Goal: Task Accomplishment & Management: Use online tool/utility

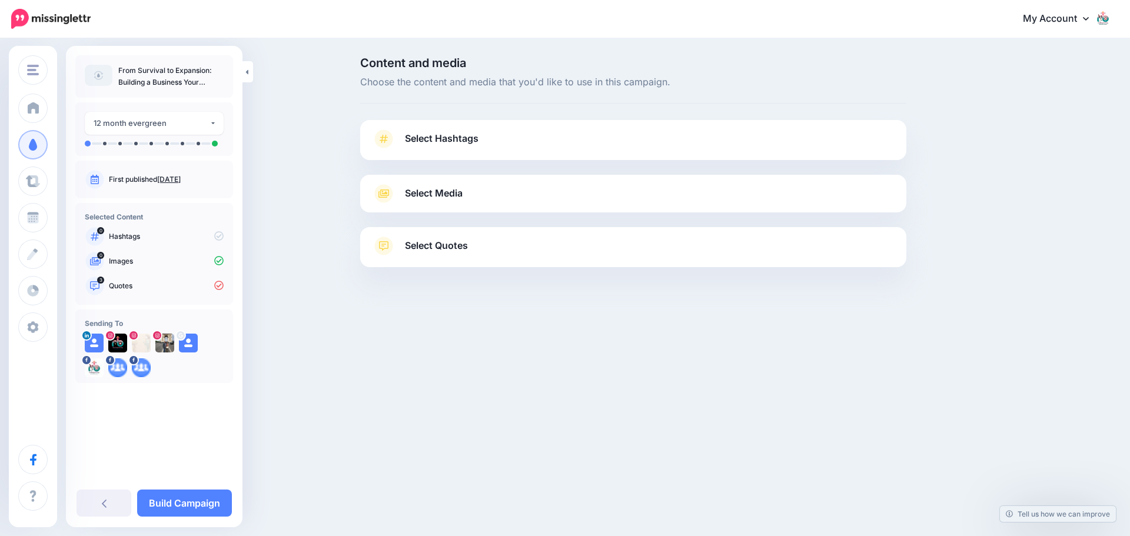
click at [387, 200] on icon at bounding box center [383, 193] width 21 height 19
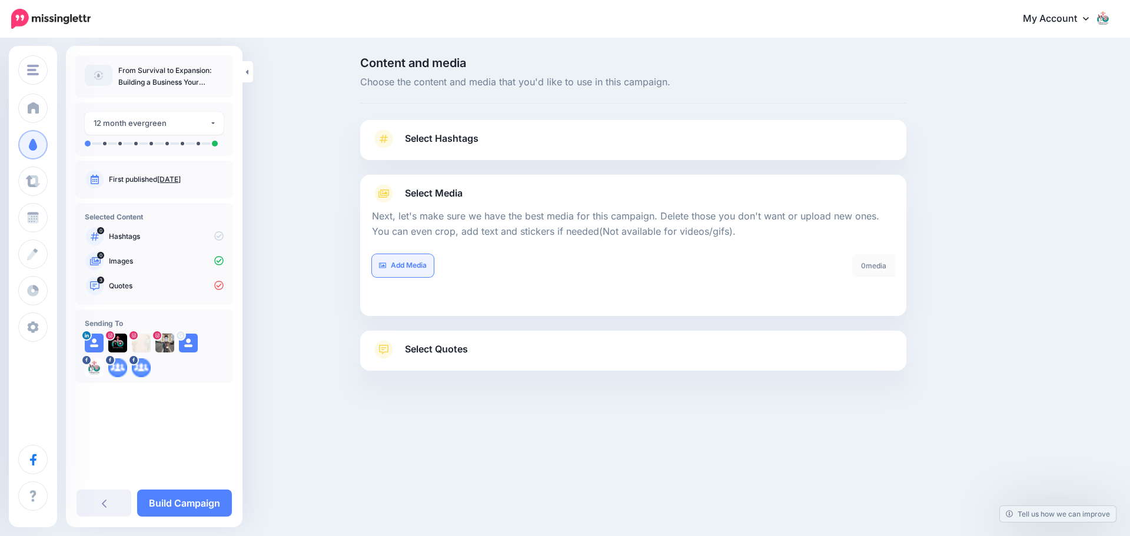
click at [412, 269] on link "Add Media" at bounding box center [403, 265] width 62 height 23
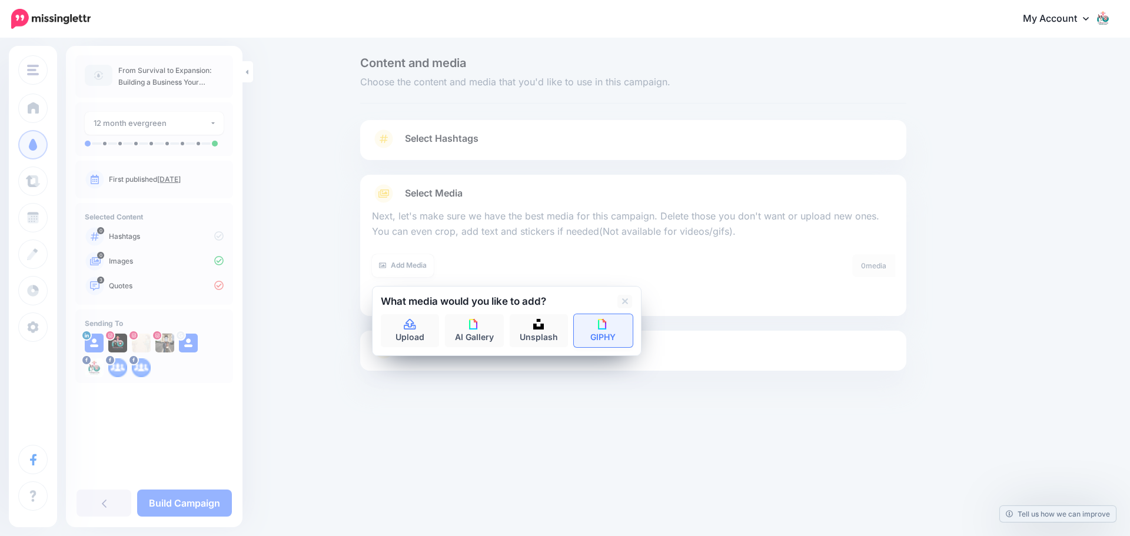
click at [617, 330] on link "GIPHY" at bounding box center [603, 330] width 59 height 33
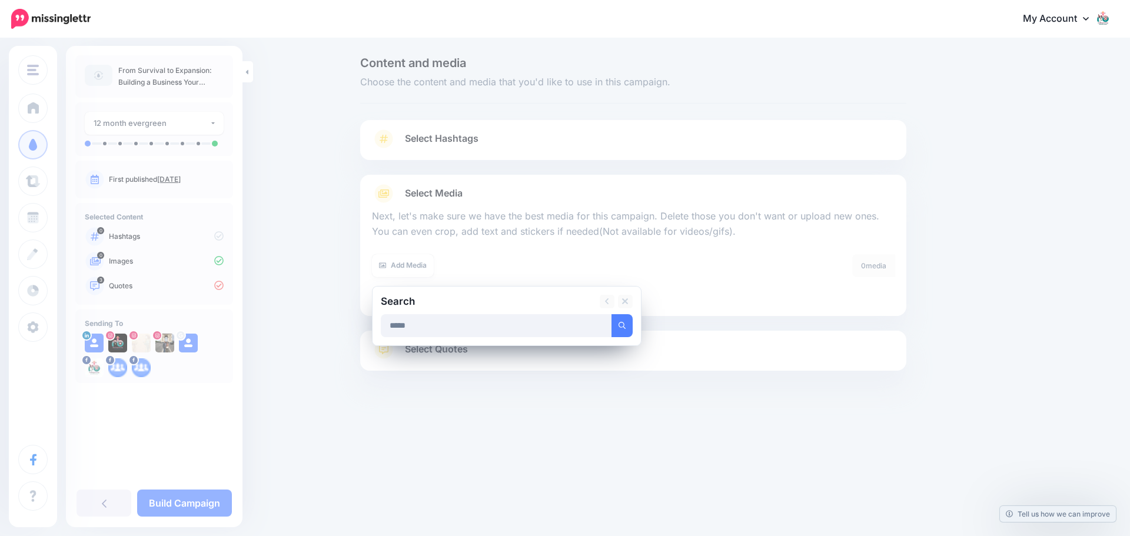
type input "*****"
click at [612, 314] on button "submit" at bounding box center [622, 325] width 21 height 23
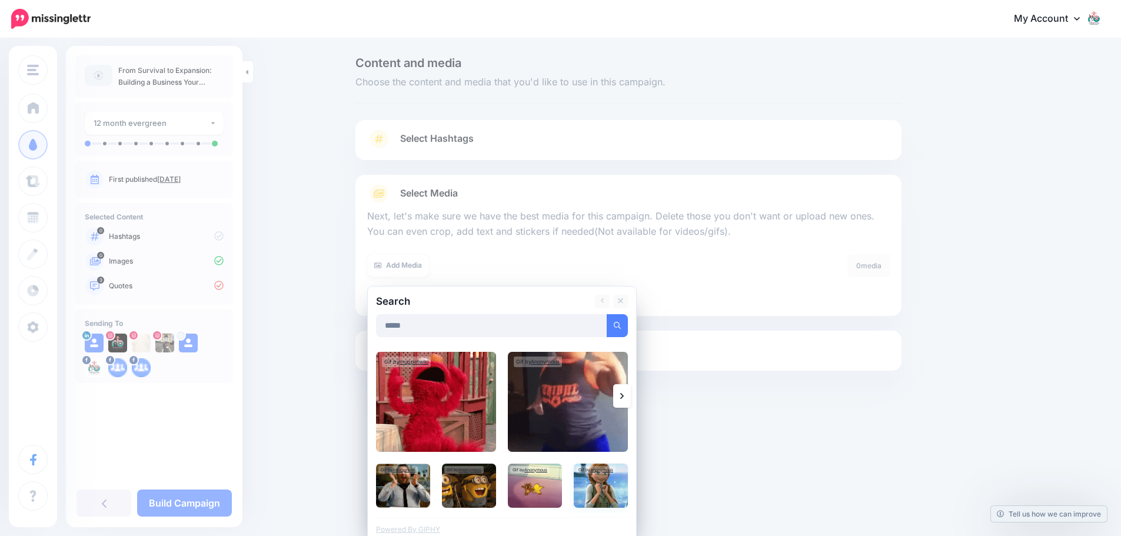
click at [613, 491] on img at bounding box center [601, 486] width 54 height 44
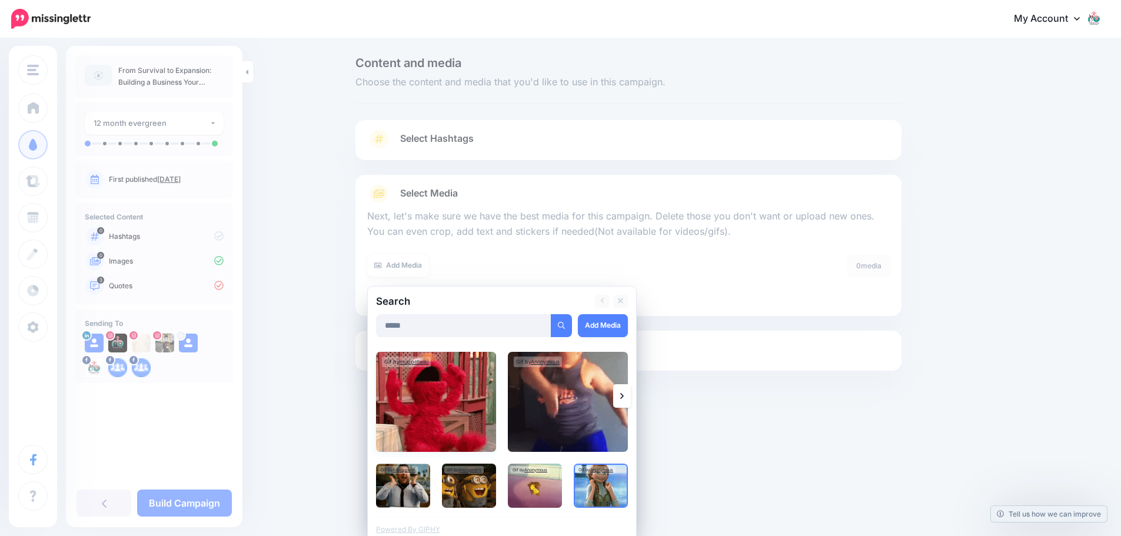
click at [416, 418] on img at bounding box center [436, 402] width 120 height 100
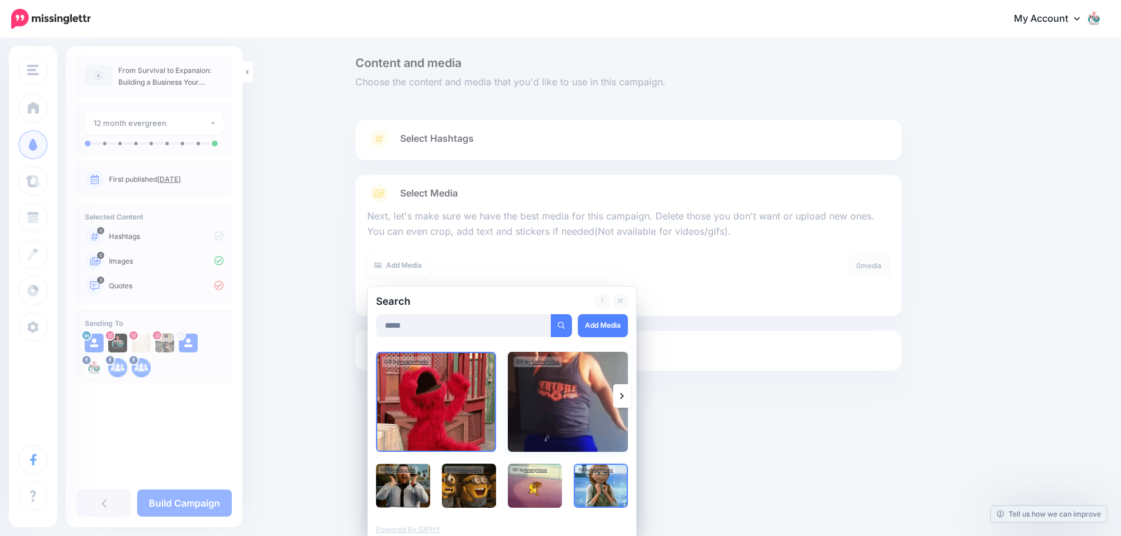
click at [549, 412] on img at bounding box center [568, 402] width 120 height 100
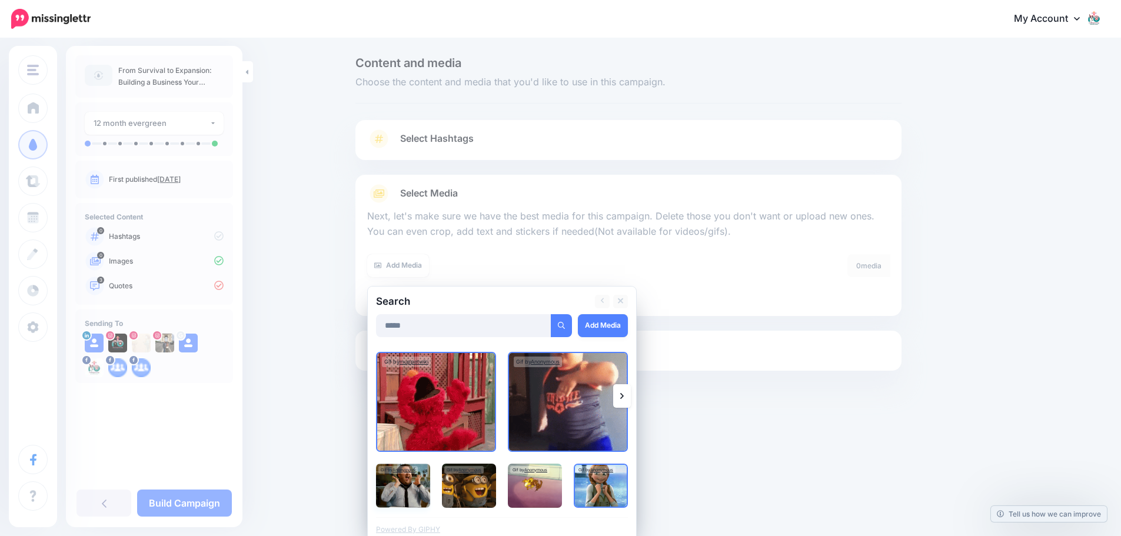
click at [397, 496] on img at bounding box center [403, 486] width 54 height 44
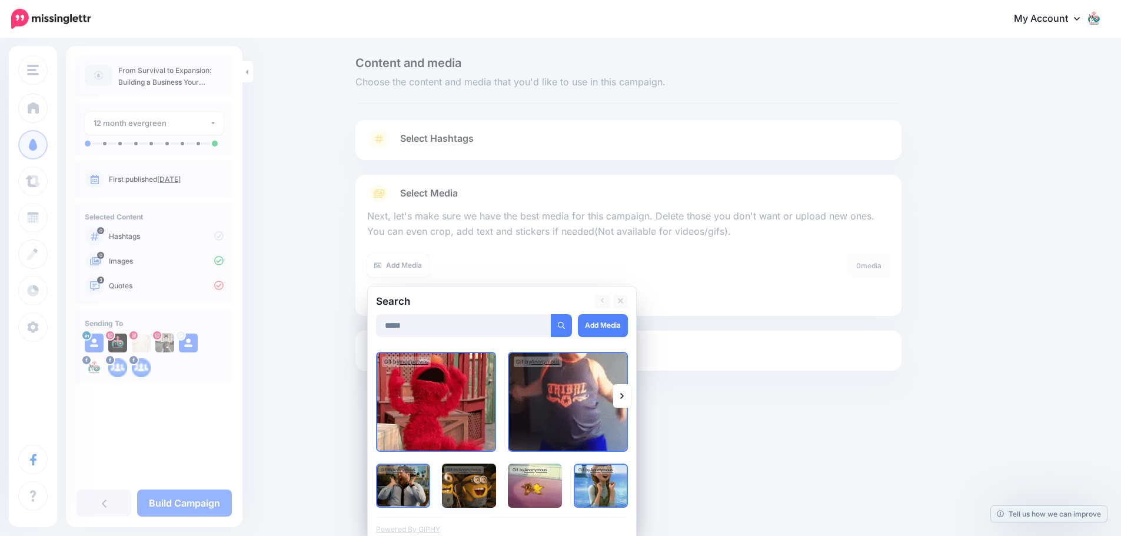
click at [469, 493] on img at bounding box center [469, 486] width 54 height 44
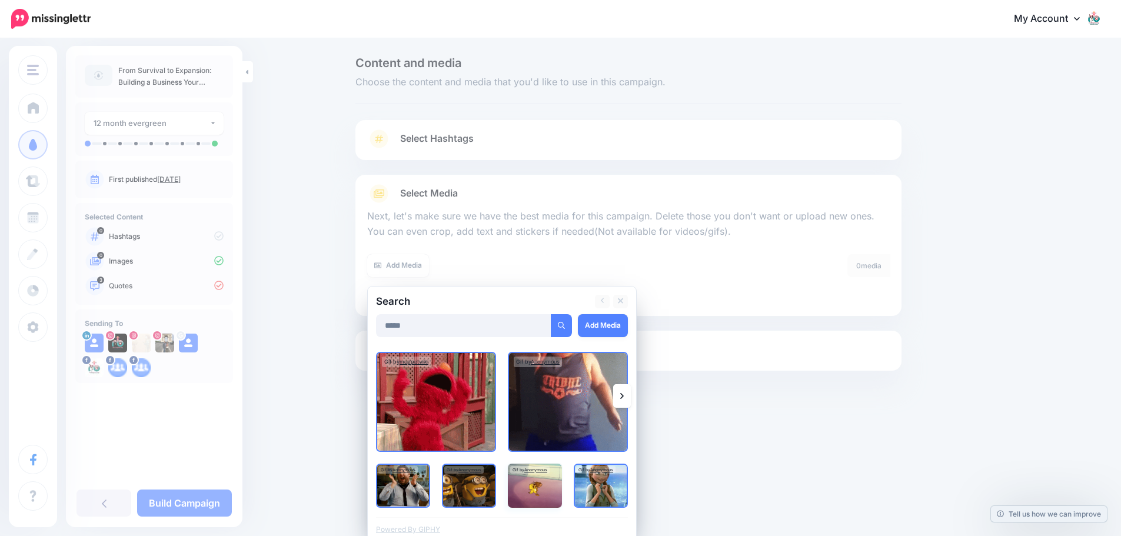
click at [540, 491] on img at bounding box center [535, 486] width 54 height 44
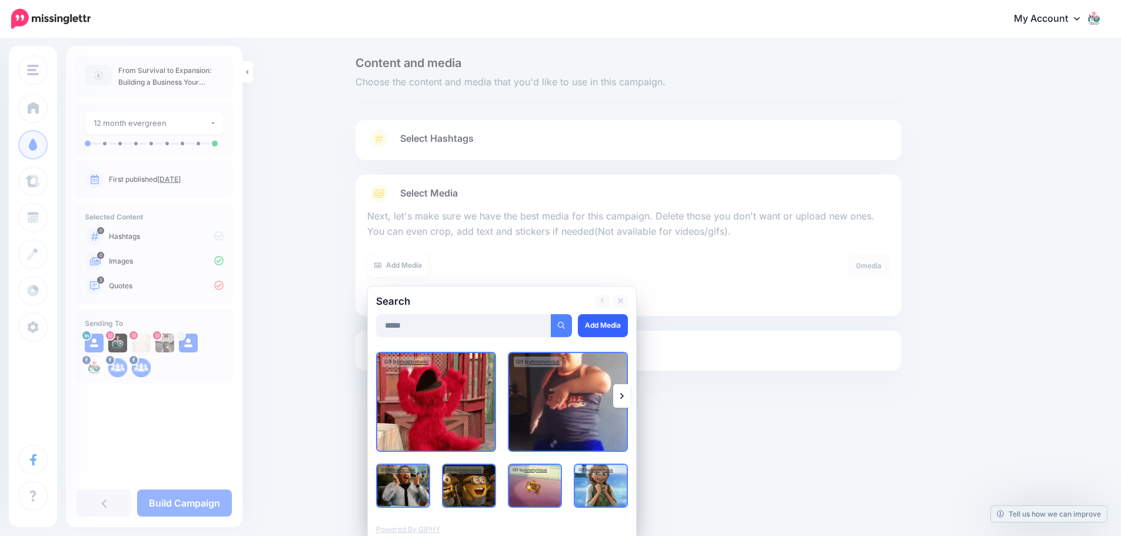
click at [613, 321] on link "Add Media" at bounding box center [603, 325] width 50 height 23
